Goal: Navigation & Orientation: Find specific page/section

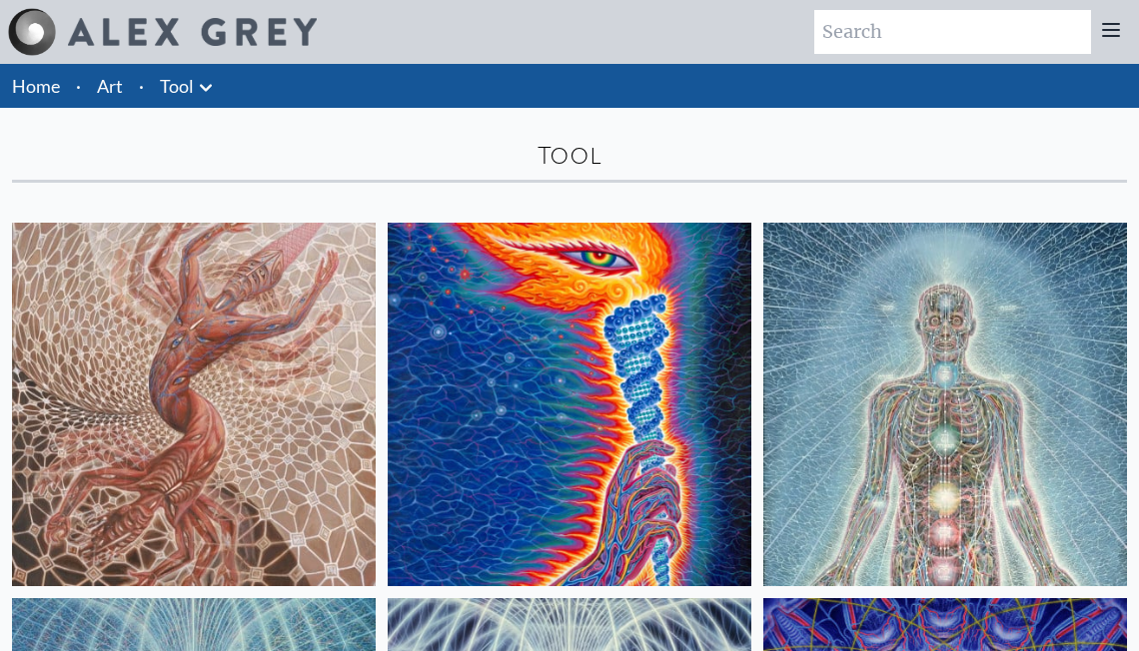
click at [198, 89] on icon at bounding box center [206, 88] width 24 height 24
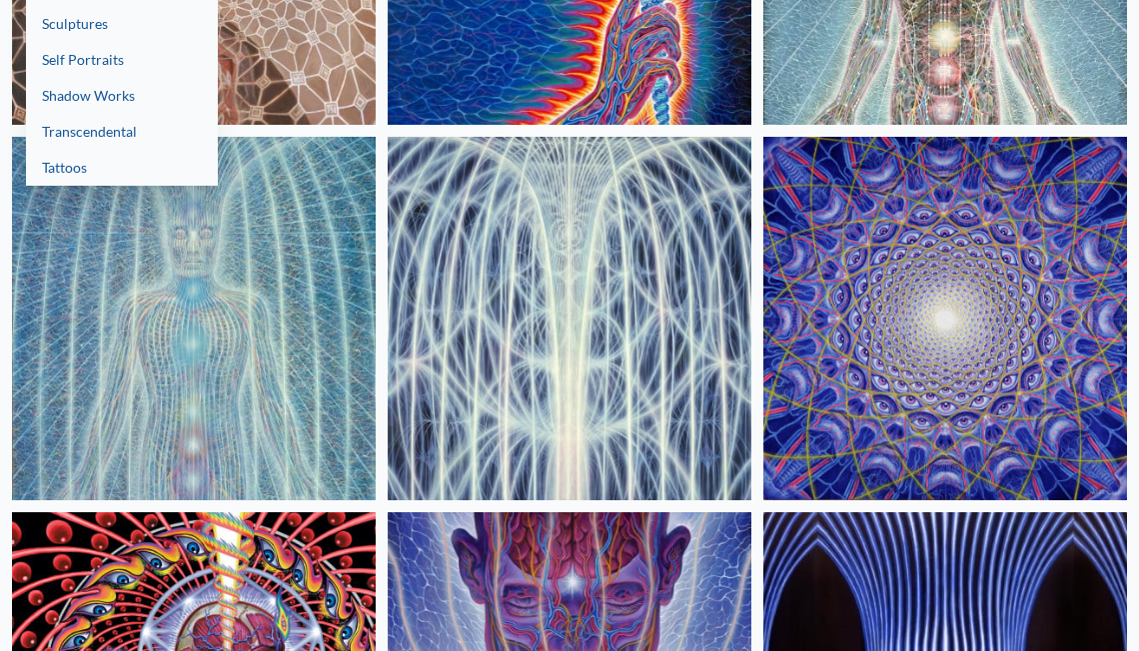
scroll to position [626, 0]
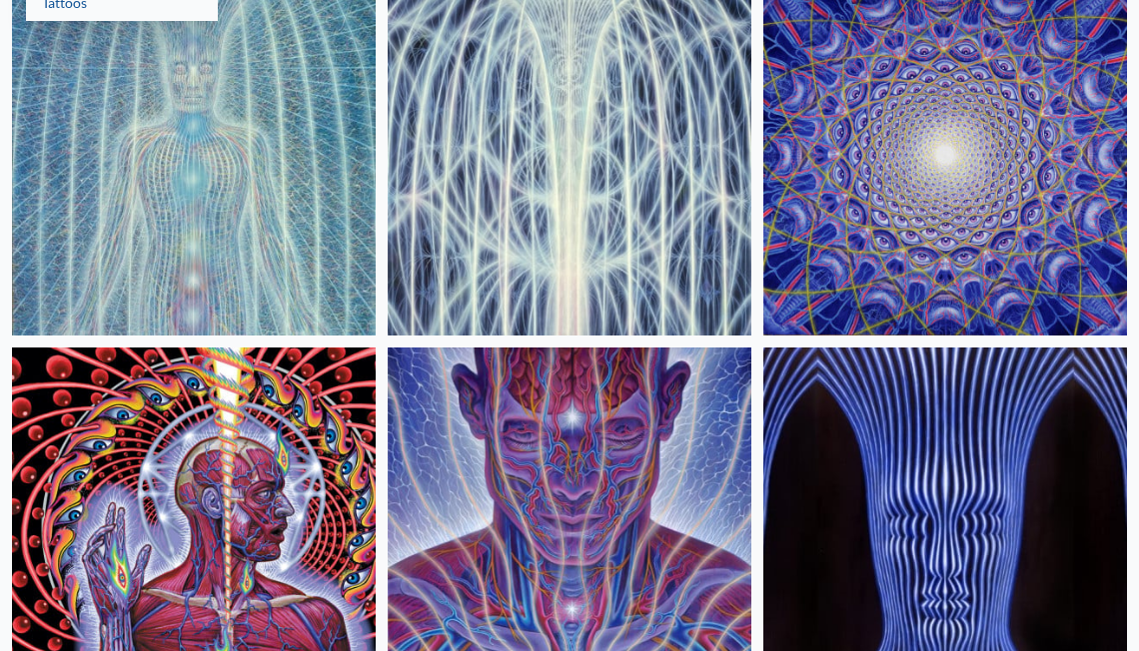
click at [379, 350] on div at bounding box center [569, 325] width 1139 height 651
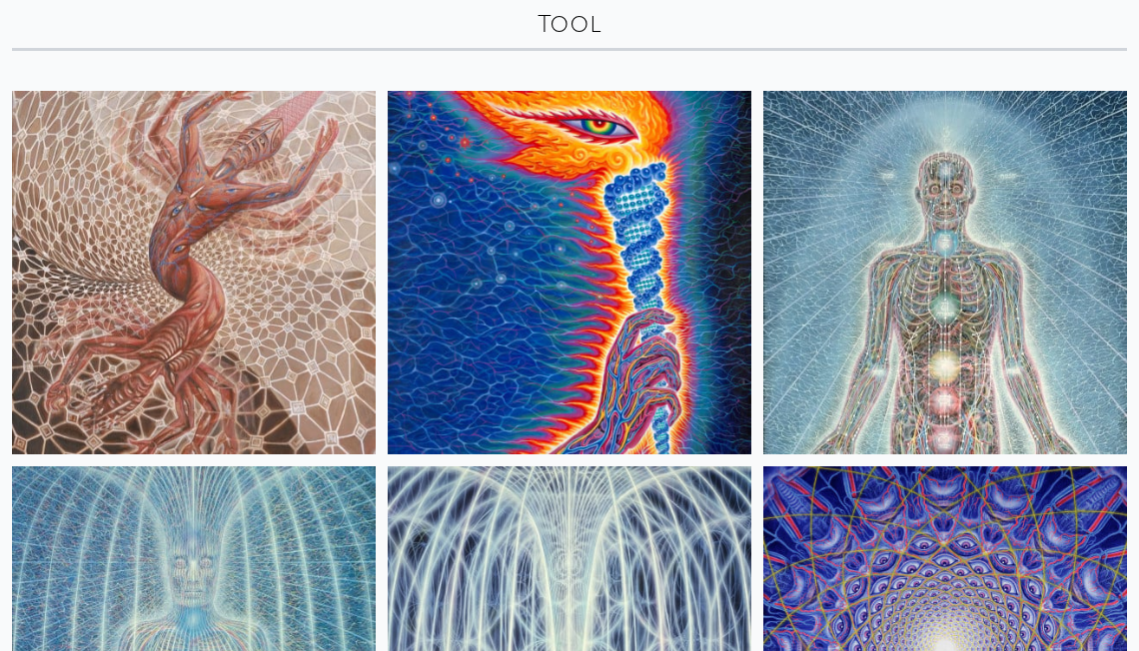
scroll to position [0, 0]
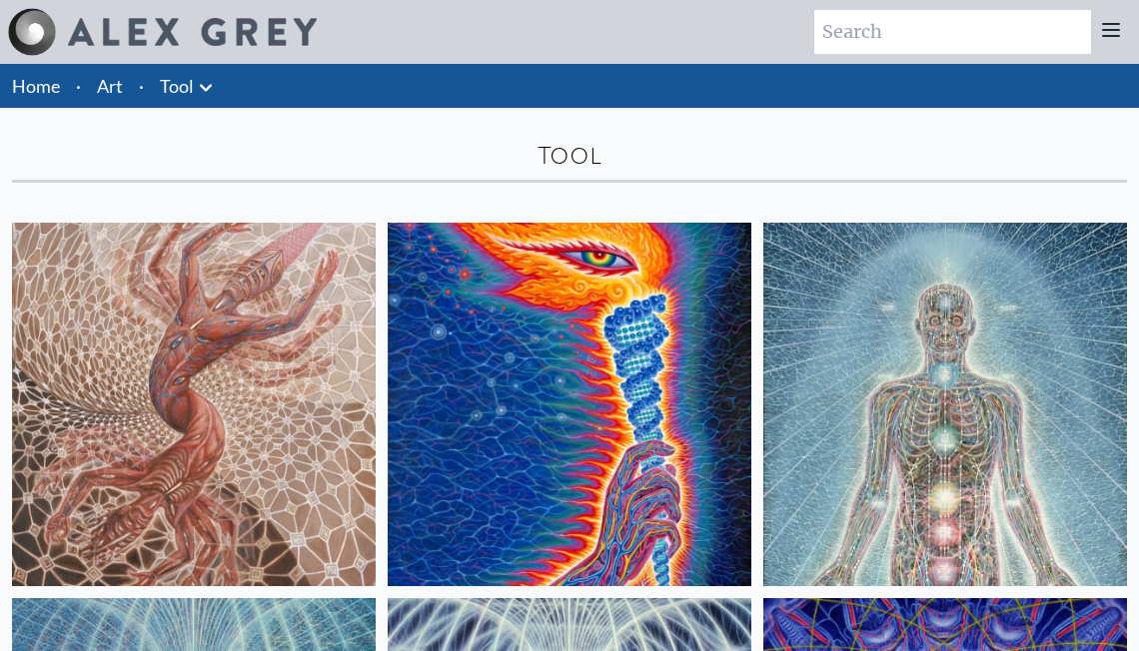
click at [177, 76] on link "Tool" at bounding box center [177, 86] width 34 height 28
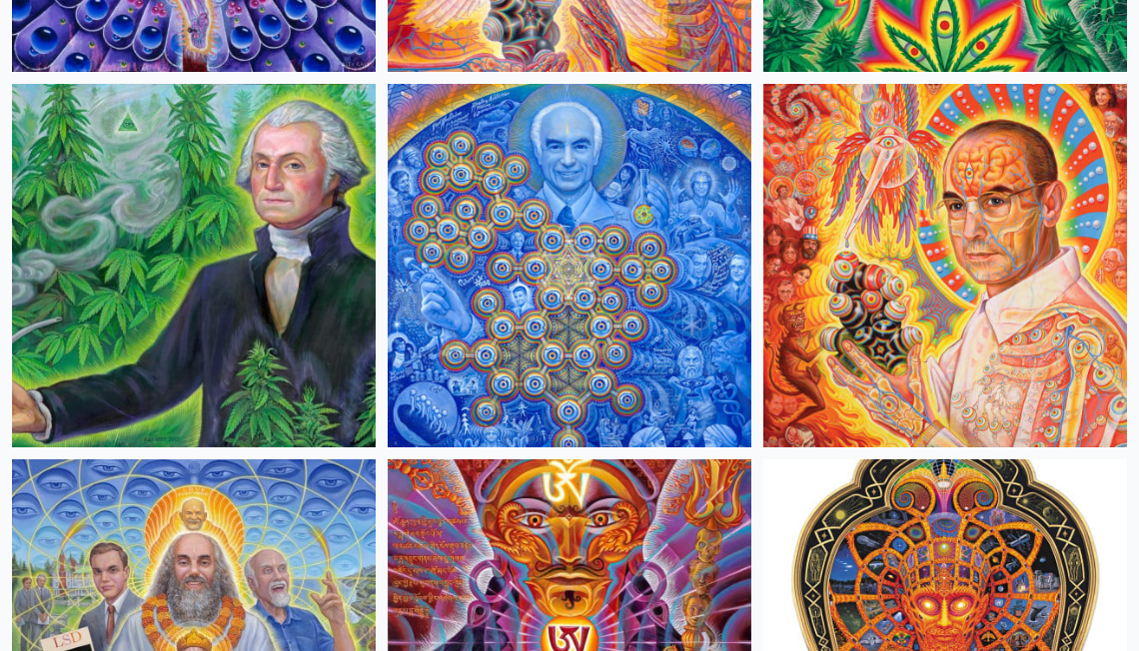
scroll to position [1088, 0]
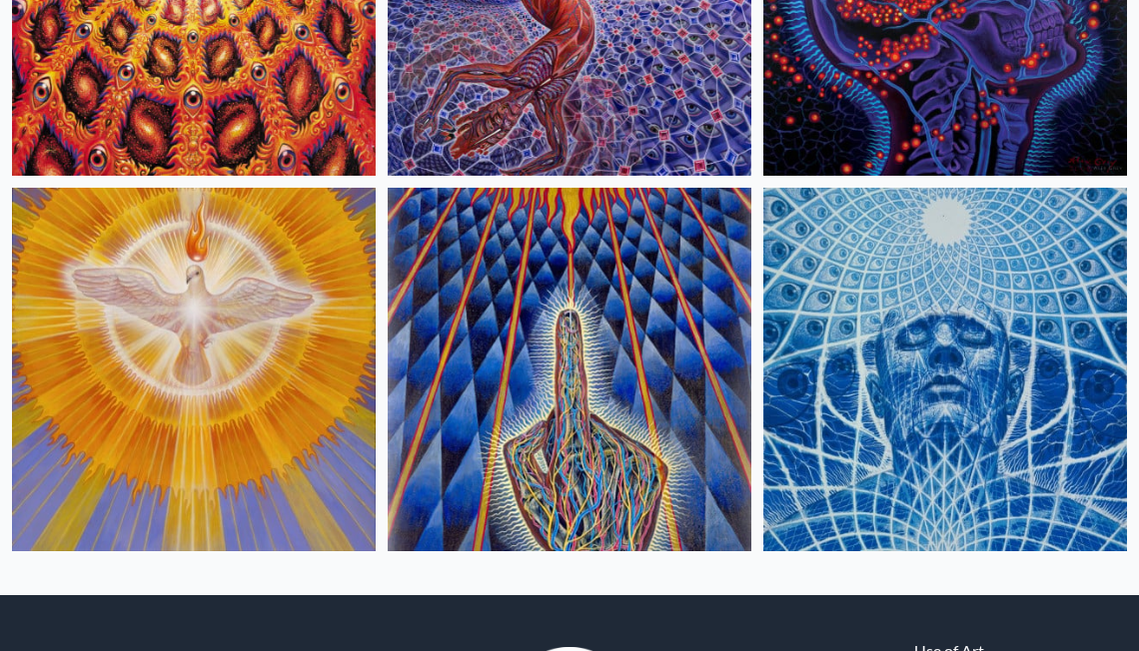
scroll to position [3956, 0]
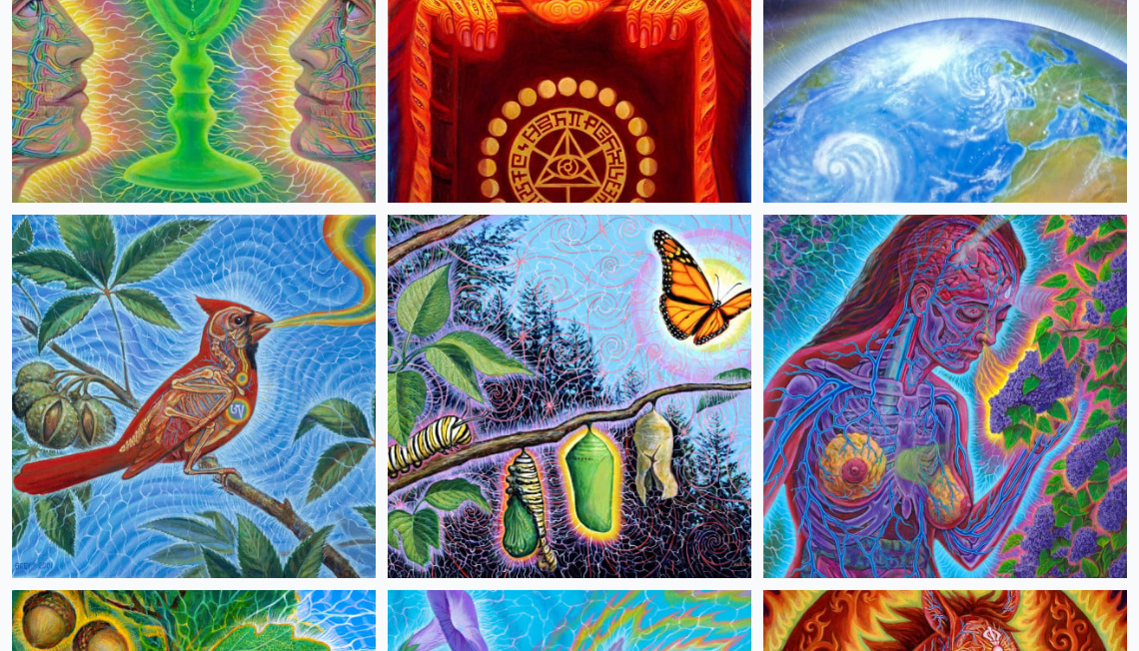
scroll to position [5022, 0]
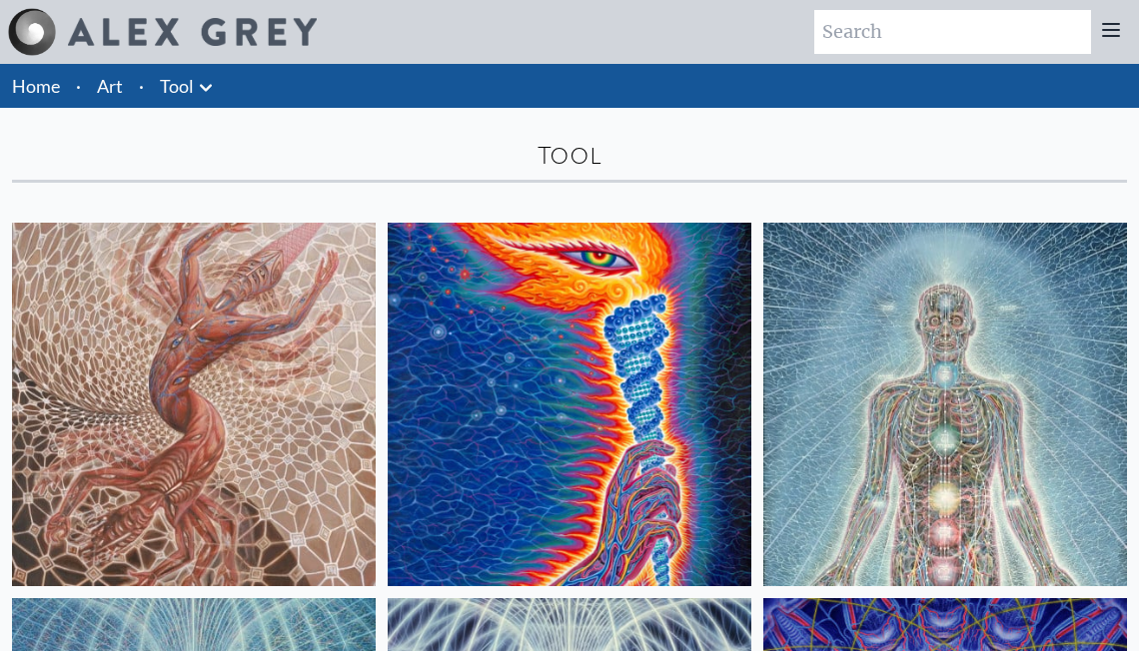
click at [188, 86] on link "Tool" at bounding box center [177, 86] width 34 height 28
click at [259, 145] on div "Tool" at bounding box center [569, 156] width 1115 height 32
click at [198, 88] on icon at bounding box center [206, 88] width 24 height 24
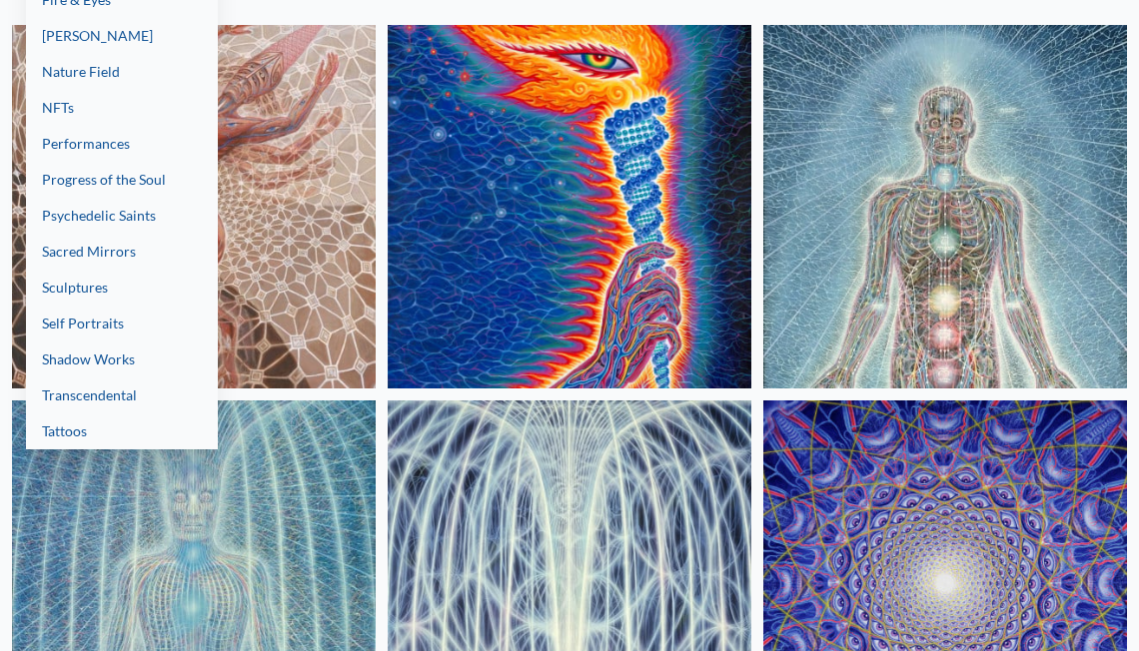
scroll to position [462, 0]
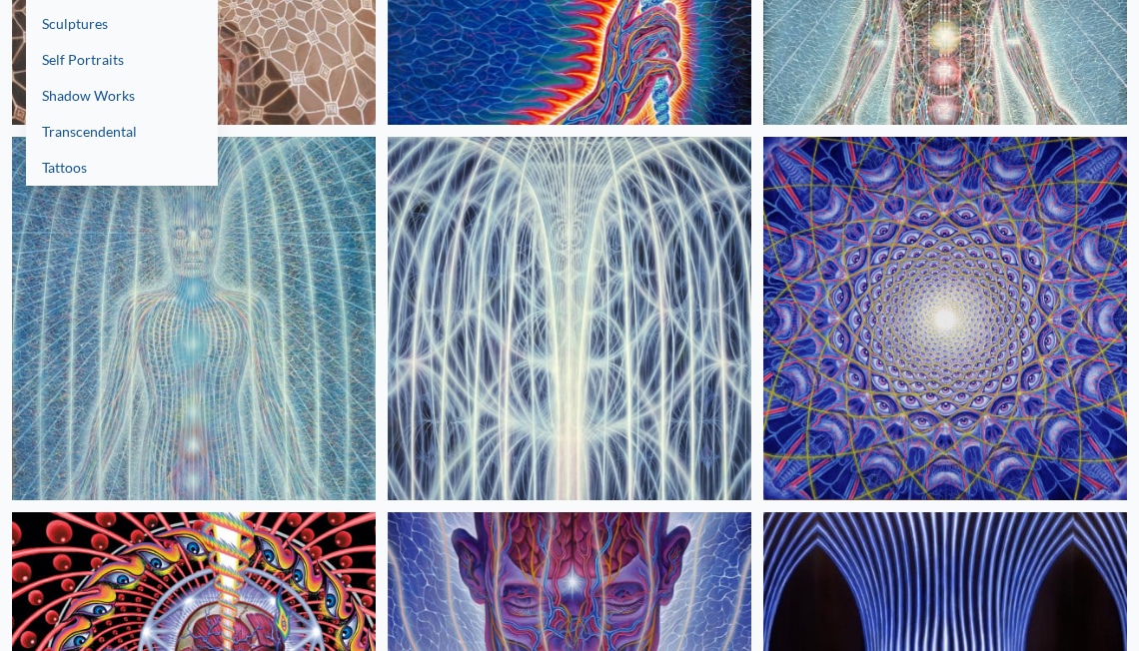
click at [384, 303] on div at bounding box center [569, 325] width 1139 height 651
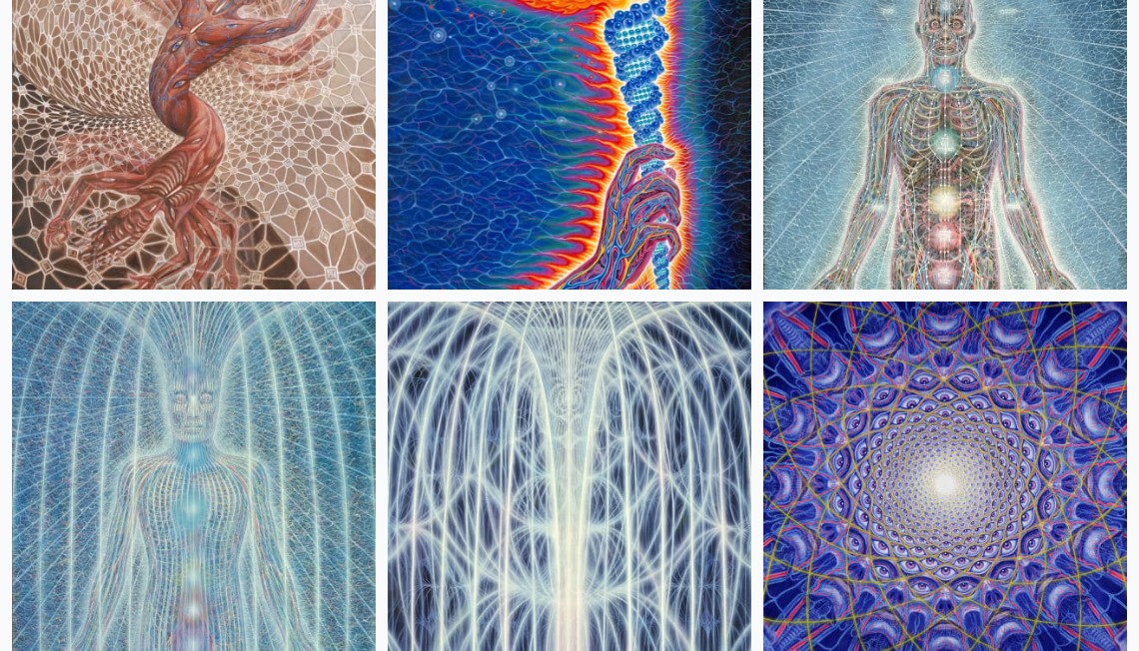
scroll to position [264, 0]
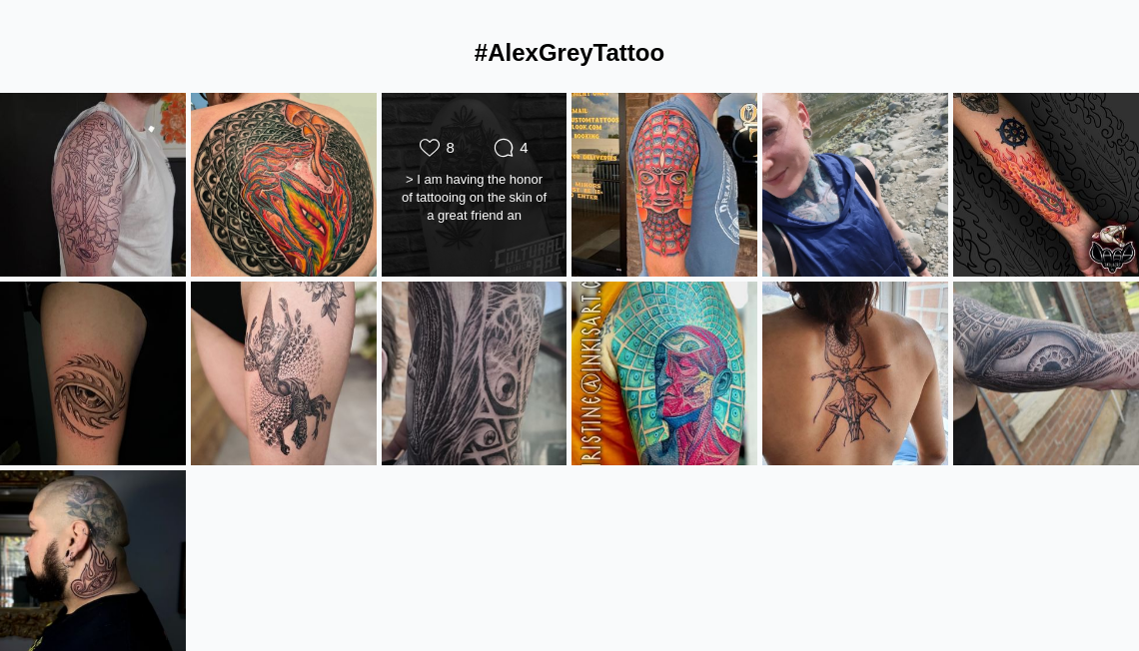
scroll to position [231, 0]
